Goal: Task Accomplishment & Management: Manage account settings

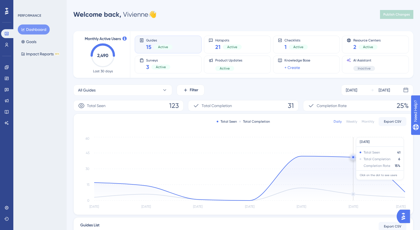
click at [338, 181] on icon at bounding box center [249, 178] width 311 height 44
click at [4, 64] on link at bounding box center [6, 67] width 11 height 9
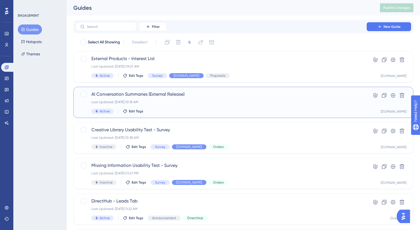
click at [161, 87] on div "AI Conversation Summaries (External Release) Last Updated: [DATE] 10:18 AM Acti…" at bounding box center [243, 102] width 340 height 31
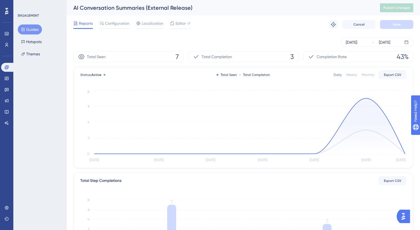
click at [26, 34] on button "Guides" at bounding box center [30, 29] width 24 height 10
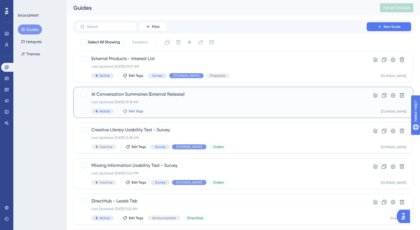
click at [131, 110] on span "Edit Tags" at bounding box center [136, 111] width 14 height 4
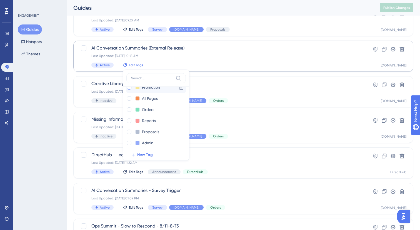
scroll to position [35, 0]
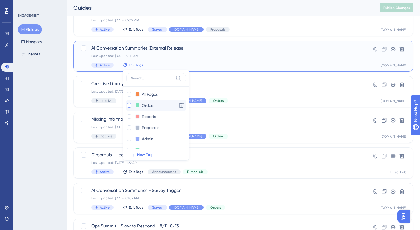
click at [131, 107] on label at bounding box center [129, 105] width 7 height 6
checkbox input "true"
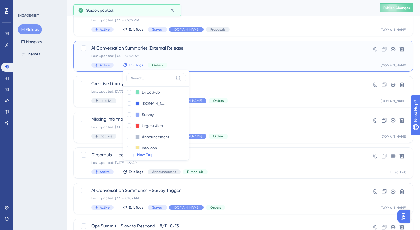
scroll to position [96, 0]
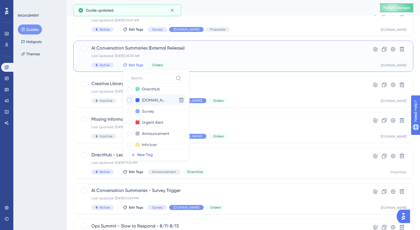
click at [130, 98] on div at bounding box center [129, 100] width 6 height 6
checkbox input "true"
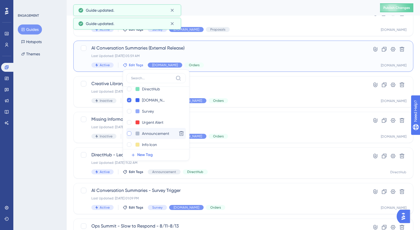
scroll to position [111, 0]
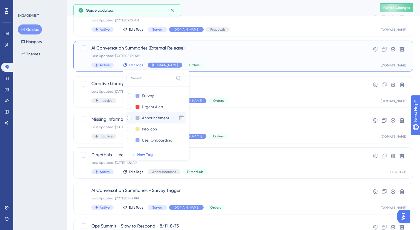
click at [130, 118] on div at bounding box center [129, 117] width 4 height 4
click at [131, 119] on div at bounding box center [129, 118] width 6 height 6
click at [130, 119] on div at bounding box center [129, 117] width 4 height 4
checkbox input "true"
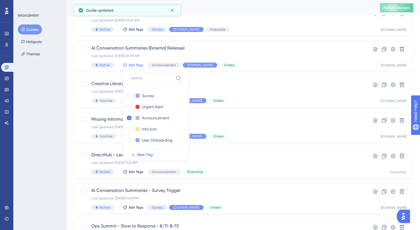
click at [52, 153] on div "ENGAGEMENT Guides Hotspots Themes" at bounding box center [39, 115] width 53 height 230
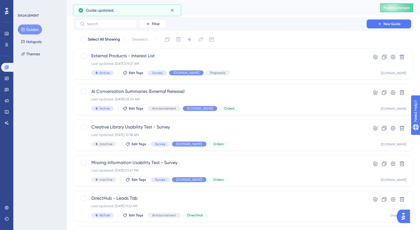
scroll to position [0, 0]
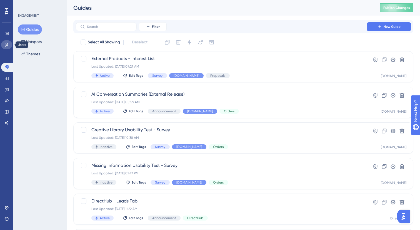
click at [7, 48] on link at bounding box center [6, 44] width 11 height 9
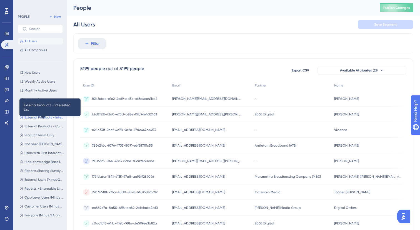
click at [46, 118] on span "External Products - Interested List" at bounding box center [43, 117] width 39 height 4
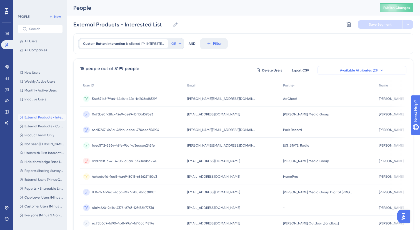
click at [345, 69] on span "Available Attributes (21)" at bounding box center [359, 70] width 38 height 4
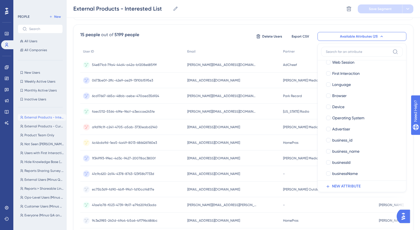
scroll to position [120, 0]
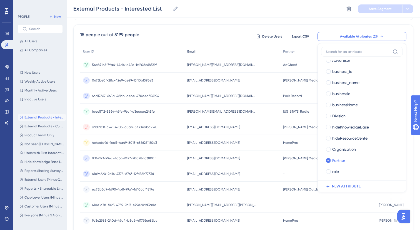
click at [252, 48] on div "Email" at bounding box center [232, 51] width 96 height 11
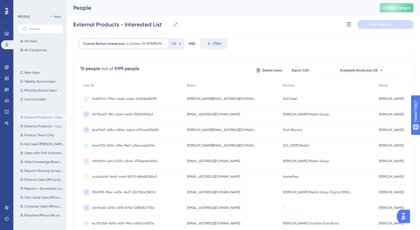
scroll to position [0, 0]
click at [301, 71] on span "Export CSV" at bounding box center [299, 70] width 17 height 4
click at [9, 16] on div "Performance Users" at bounding box center [6, 33] width 11 height 34
click at [6, 11] on icon at bounding box center [6, 11] width 3 height 7
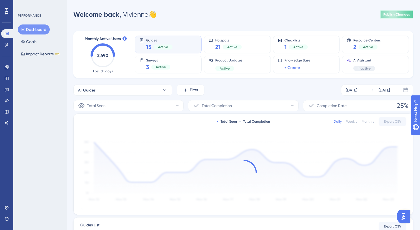
click at [393, 12] on span "Publish Changes" at bounding box center [396, 14] width 27 height 4
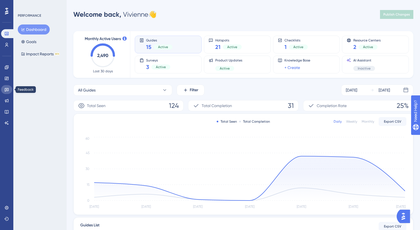
click at [10, 89] on link at bounding box center [6, 89] width 11 height 9
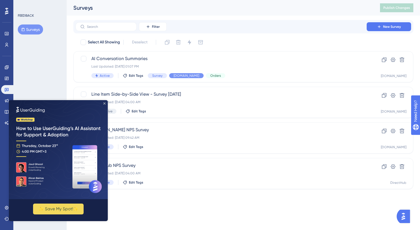
click at [104, 103] on icon "Close Preview" at bounding box center [104, 103] width 2 height 2
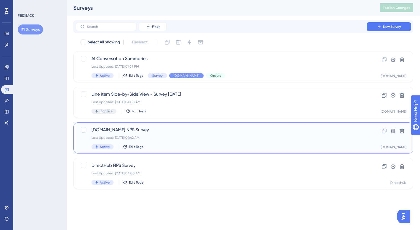
click at [147, 142] on div "[DOMAIN_NAME] NPS Survey Last Updated: [DATE] 09:42 AM Active Edit Tags" at bounding box center [220, 137] width 259 height 23
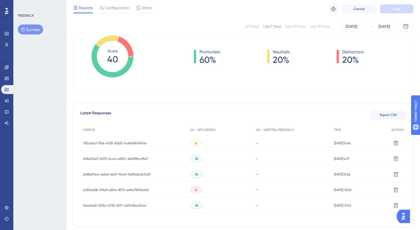
scroll to position [84, 0]
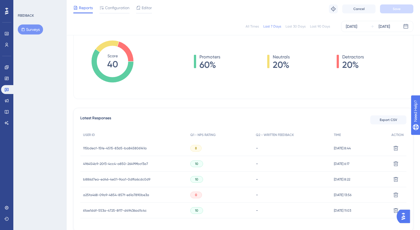
click at [174, 138] on div "USER ID" at bounding box center [133, 134] width 107 height 11
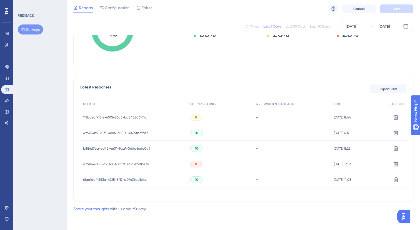
scroll to position [114, 0]
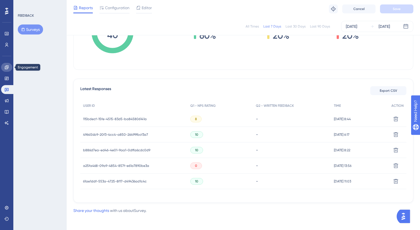
click at [6, 65] on icon at bounding box center [6, 67] width 4 height 4
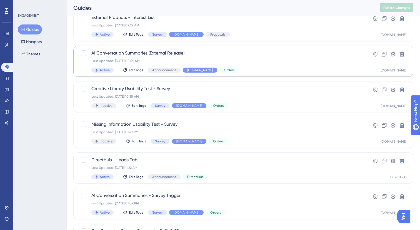
scroll to position [42, 0]
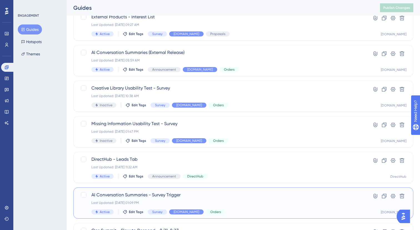
click at [239, 204] on div "Last Updated: [DATE] 01:09 PM" at bounding box center [220, 202] width 259 height 4
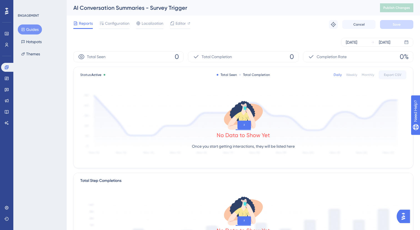
click at [184, 34] on div "[DATE] [DATE]" at bounding box center [243, 42] width 340 height 18
click at [124, 19] on div "Reports Configuration Localization Editor Troubleshoot Cancel Save" at bounding box center [243, 25] width 340 height 18
click at [124, 22] on span "Configuration" at bounding box center [117, 23] width 24 height 7
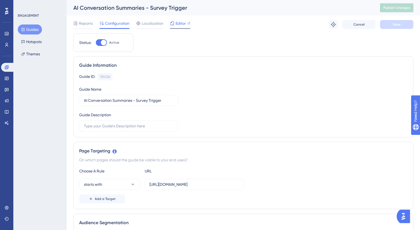
click at [182, 24] on span "Editor" at bounding box center [180, 23] width 10 height 7
